Goal: Check status: Check status

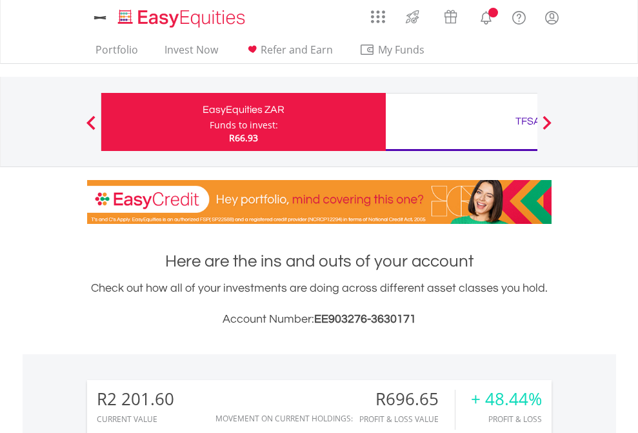
scroll to position [124, 202]
click at [210, 122] on div "Funds to invest:" at bounding box center [244, 125] width 68 height 13
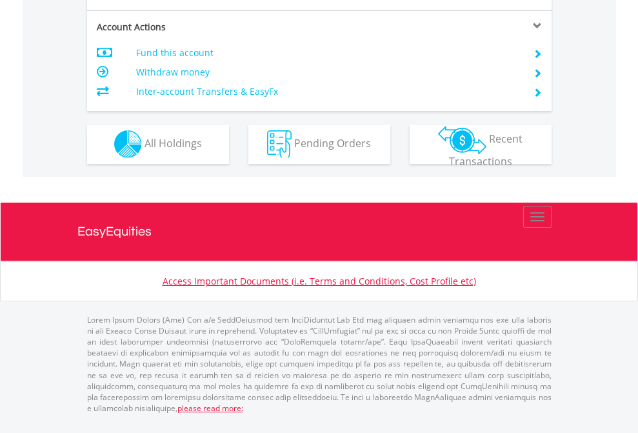
scroll to position [1206, 0]
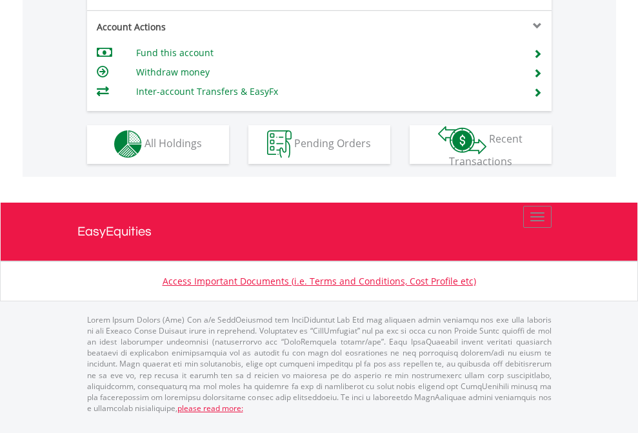
scroll to position [1206, 0]
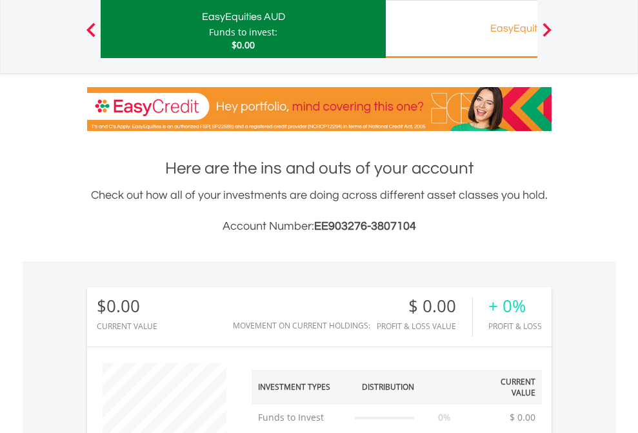
click at [461, 29] on div "EasyEquities RA" at bounding box center [527, 28] width 269 height 18
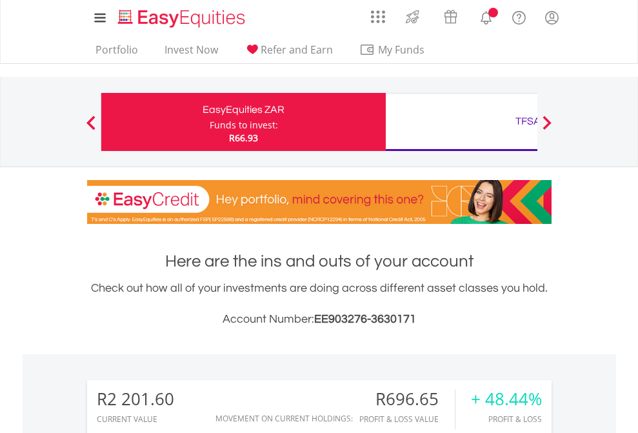
scroll to position [124, 202]
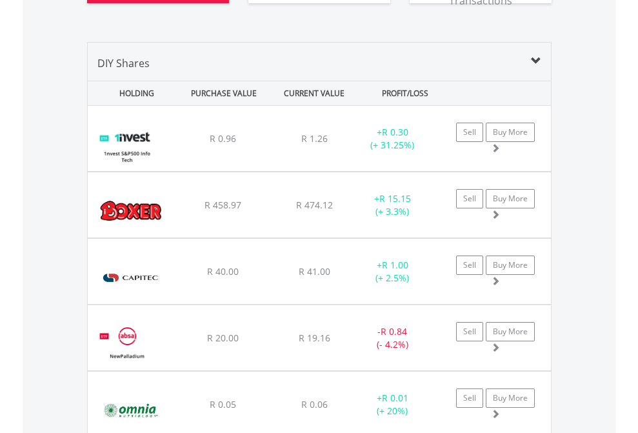
scroll to position [1537, 0]
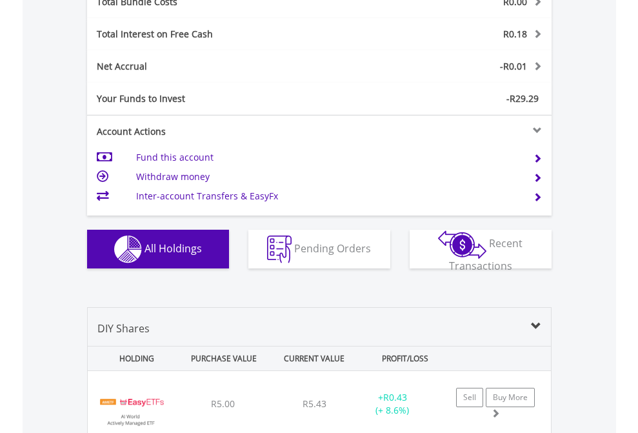
scroll to position [1511, 0]
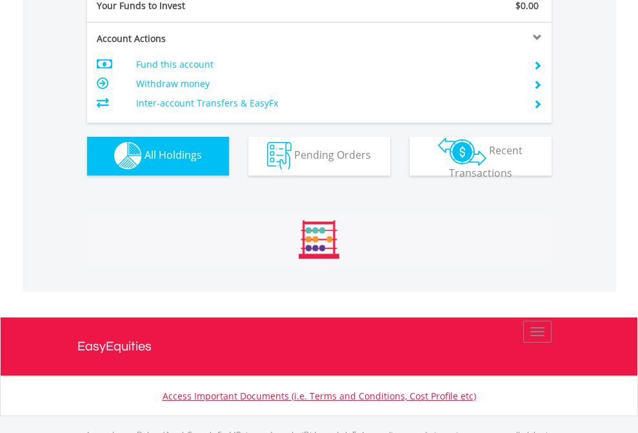
scroll to position [1277, 0]
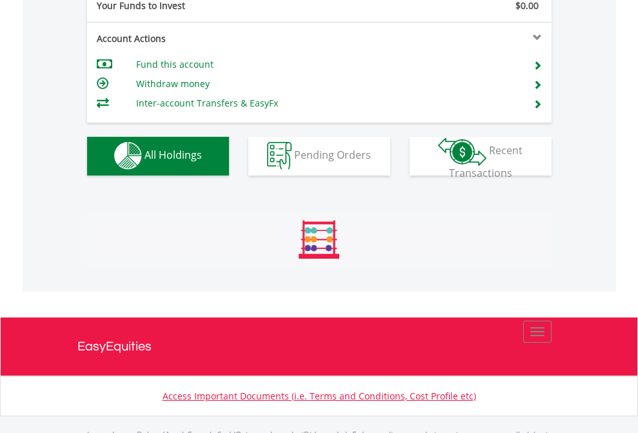
scroll to position [1277, 0]
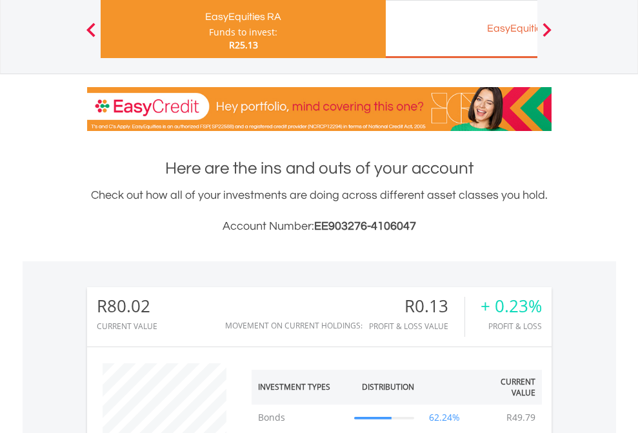
scroll to position [124, 202]
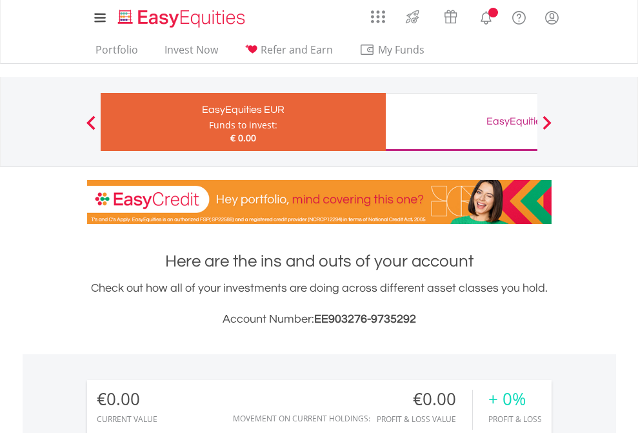
scroll to position [124, 202]
click at [461, 122] on div "EasyEquities GBP" at bounding box center [527, 121] width 269 height 18
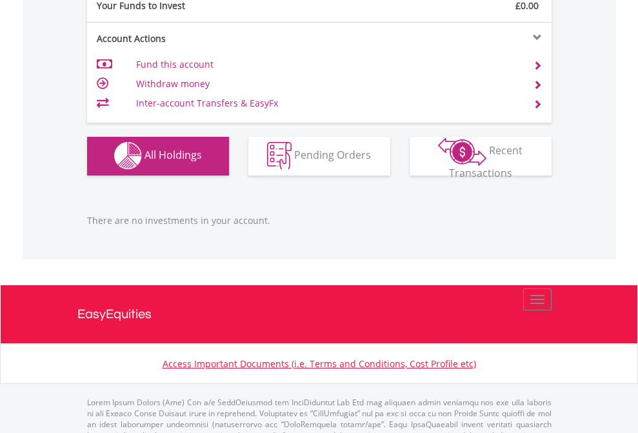
scroll to position [1277, 0]
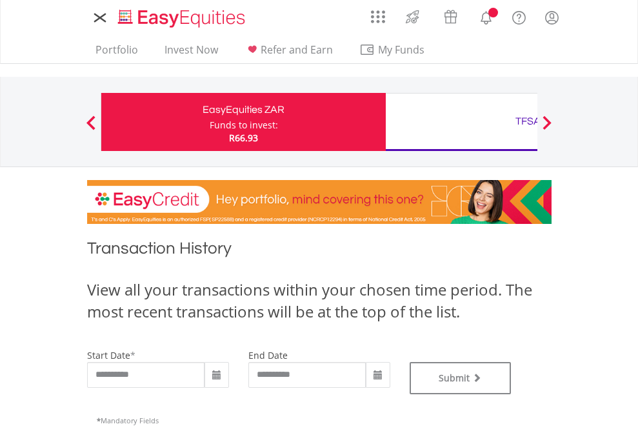
type input "**********"
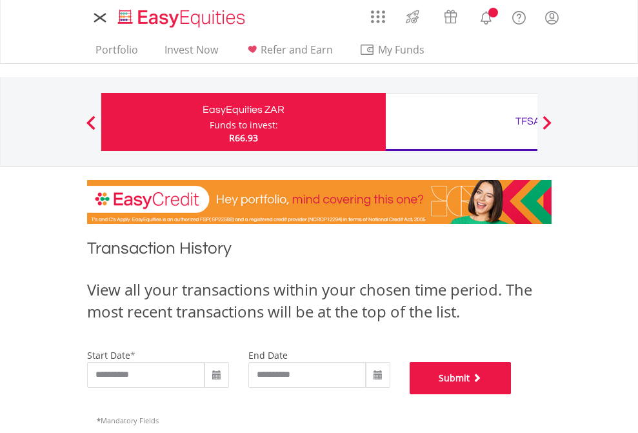
click at [511, 394] on button "Submit" at bounding box center [460, 378] width 102 height 32
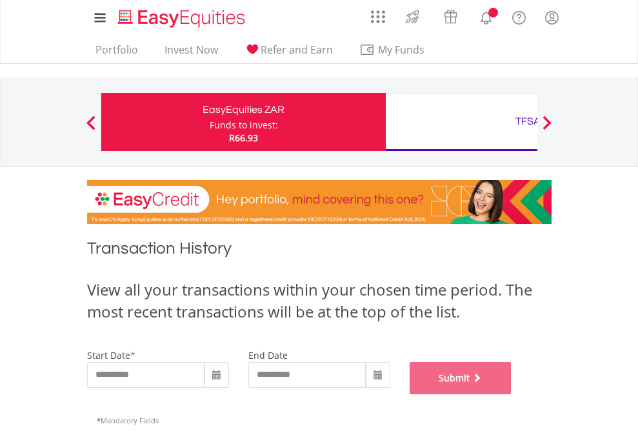
scroll to position [523, 0]
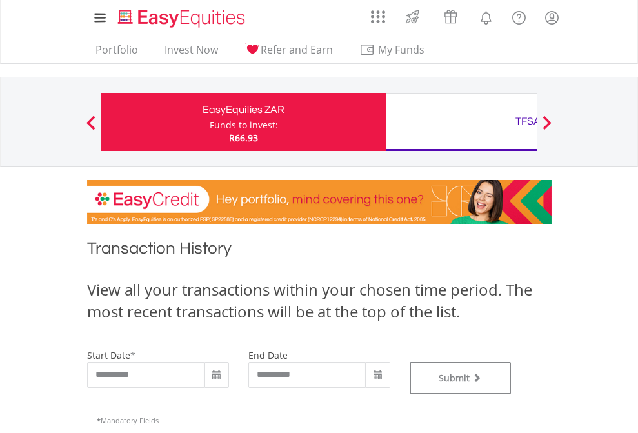
click at [461, 122] on div "TFSA" at bounding box center [527, 121] width 269 height 18
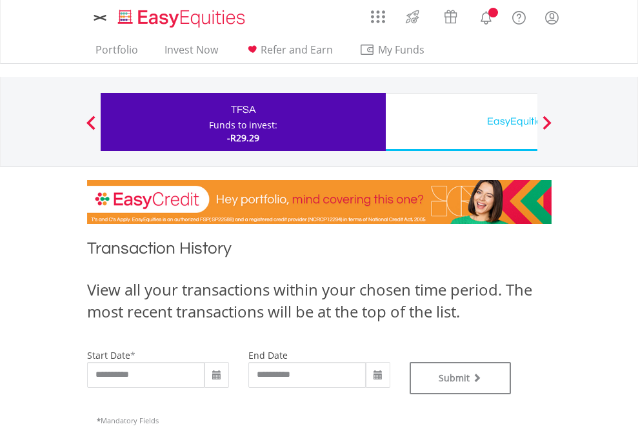
type input "**********"
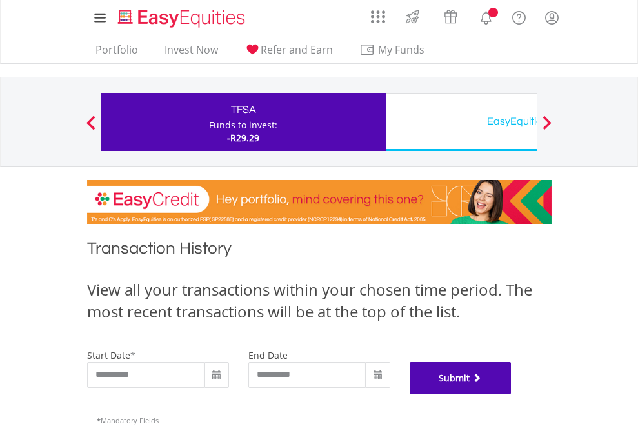
click at [511, 394] on button "Submit" at bounding box center [460, 378] width 102 height 32
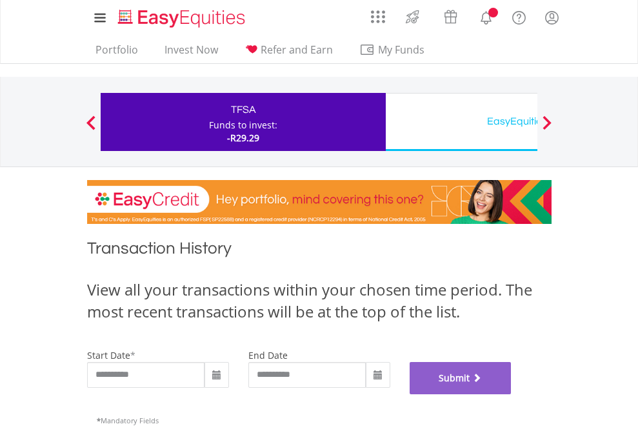
scroll to position [523, 0]
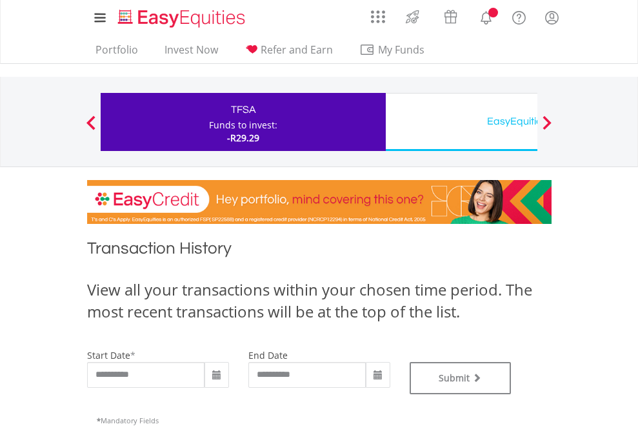
click at [461, 122] on div "EasyEquities USD" at bounding box center [527, 121] width 269 height 18
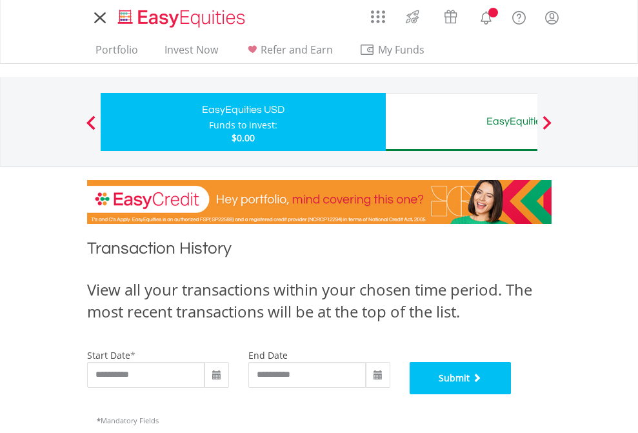
click at [511, 394] on button "Submit" at bounding box center [460, 378] width 102 height 32
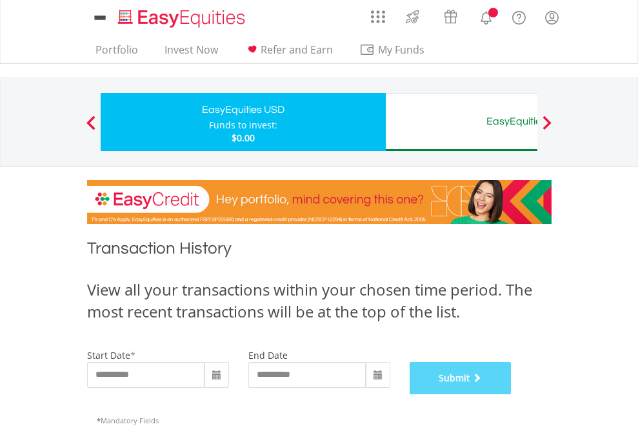
scroll to position [523, 0]
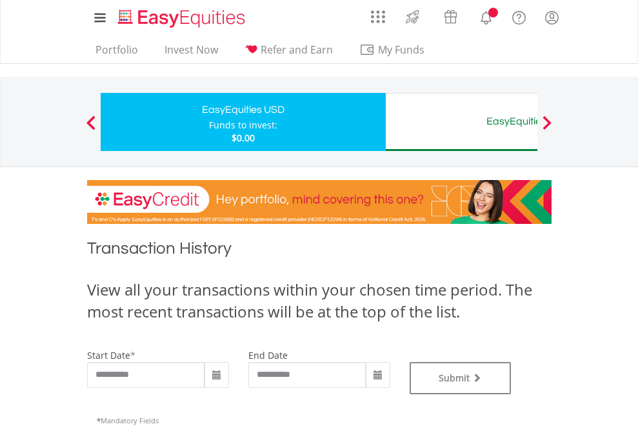
click at [461, 122] on div "EasyEquities AUD" at bounding box center [527, 121] width 269 height 18
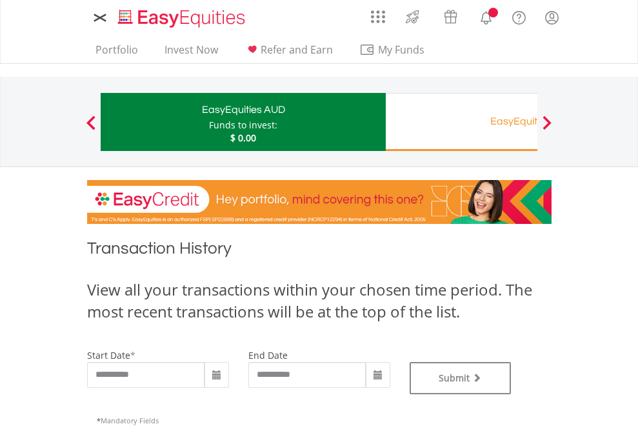
type input "**********"
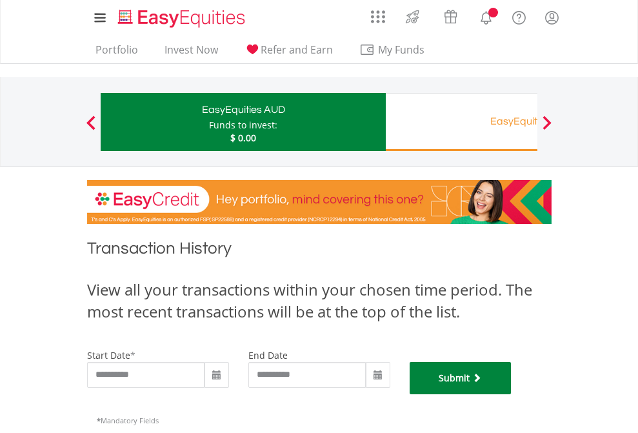
click at [511, 394] on button "Submit" at bounding box center [460, 378] width 102 height 32
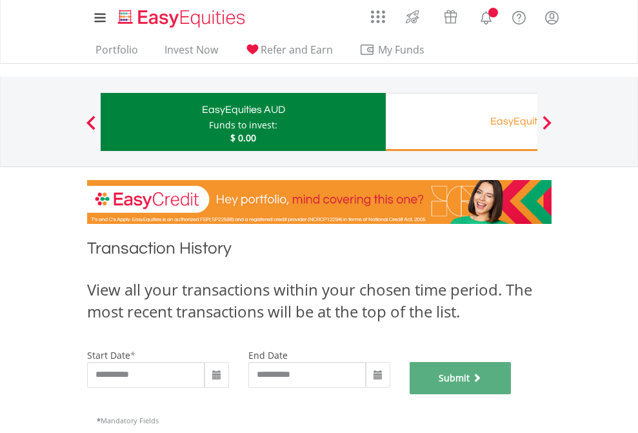
scroll to position [523, 0]
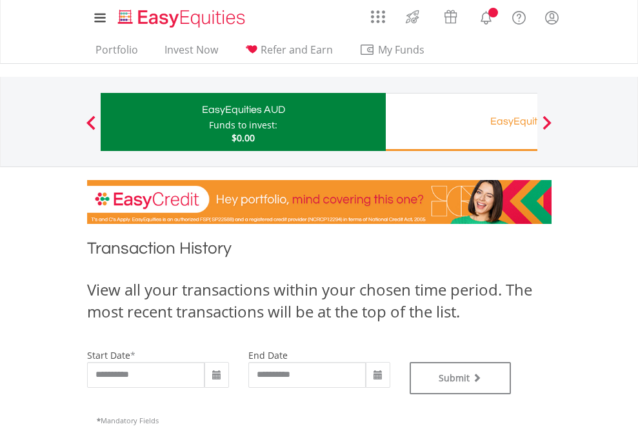
click at [461, 122] on div "EasyEquities RA" at bounding box center [527, 121] width 269 height 18
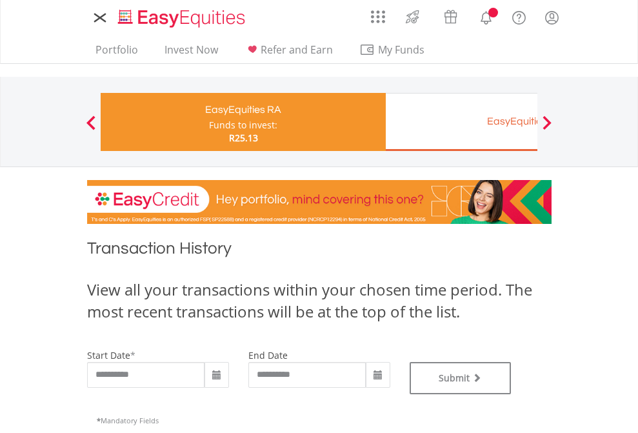
type input "**********"
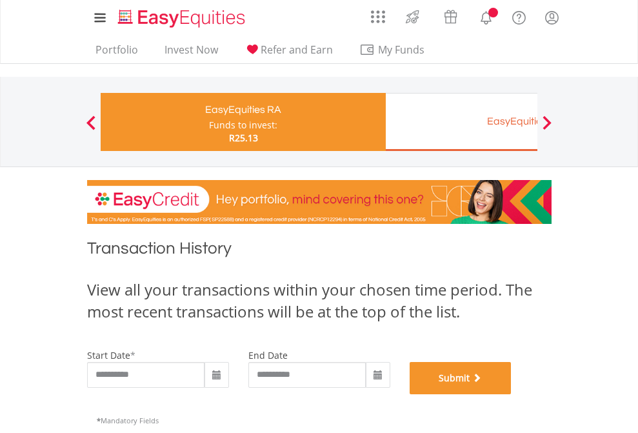
click at [511, 394] on button "Submit" at bounding box center [460, 378] width 102 height 32
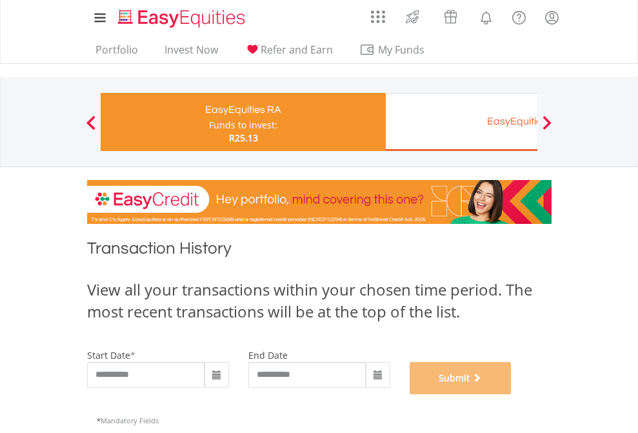
scroll to position [523, 0]
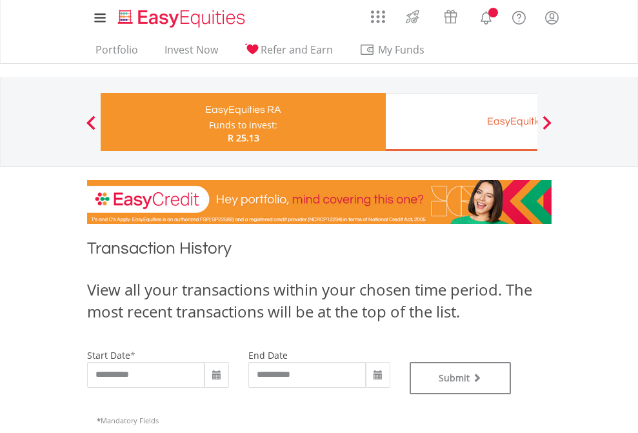
click at [461, 122] on div "EasyEquities EUR" at bounding box center [527, 121] width 269 height 18
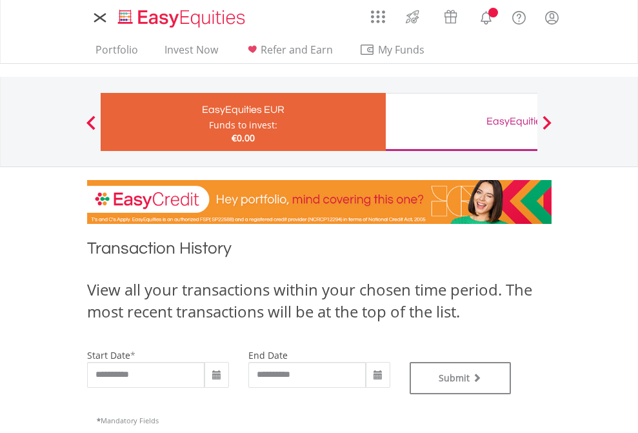
type input "**********"
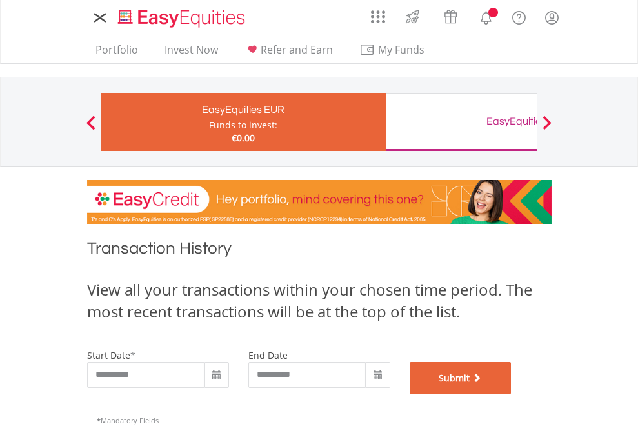
click at [511, 394] on button "Submit" at bounding box center [460, 378] width 102 height 32
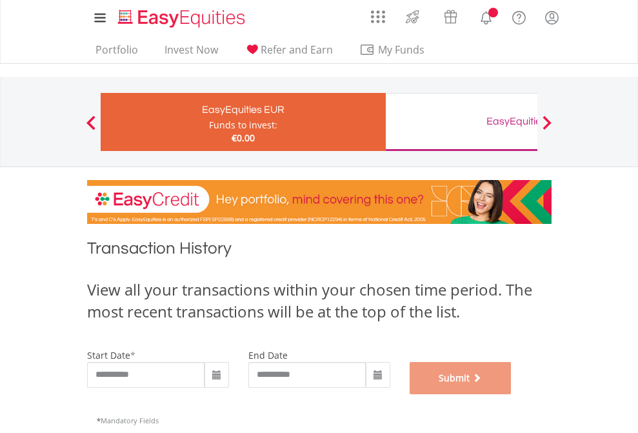
scroll to position [523, 0]
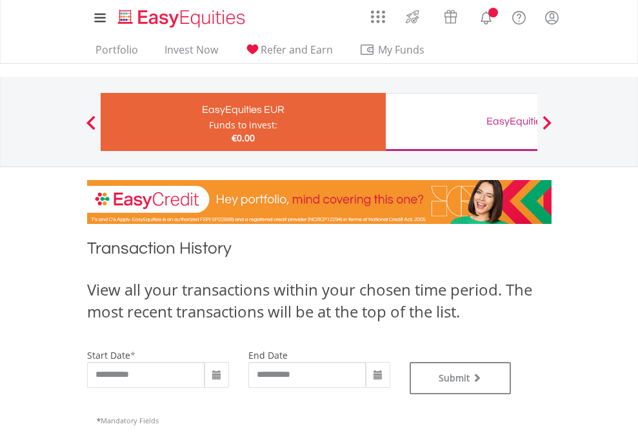
click at [461, 122] on div "EasyEquities GBP" at bounding box center [527, 121] width 269 height 18
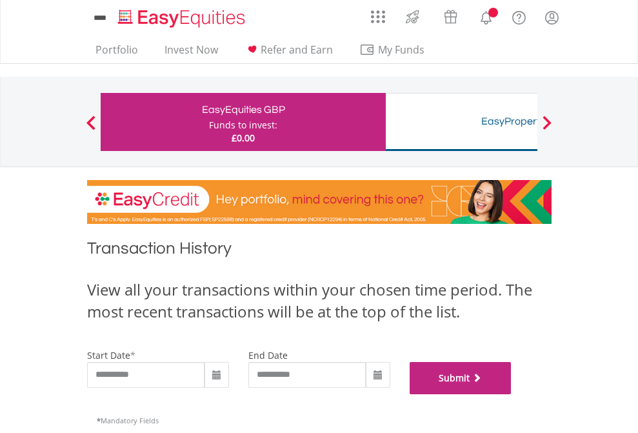
click at [511, 394] on button "Submit" at bounding box center [460, 378] width 102 height 32
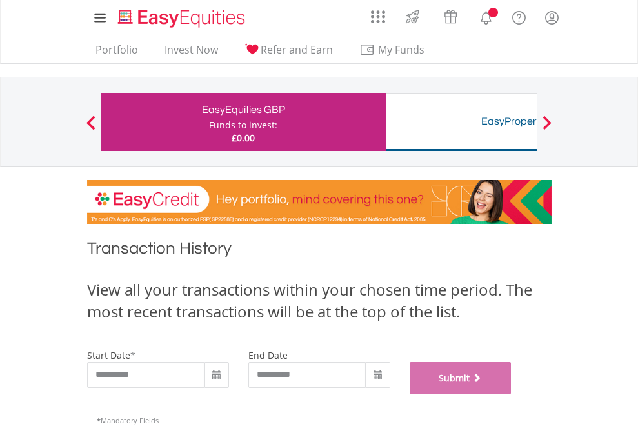
scroll to position [523, 0]
